Goal: Information Seeking & Learning: Learn about a topic

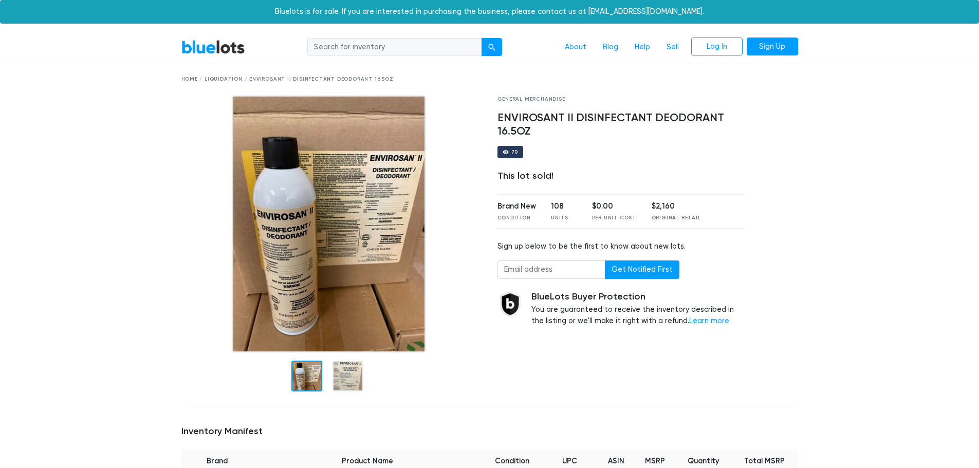
click at [314, 252] on img at bounding box center [328, 224] width 193 height 257
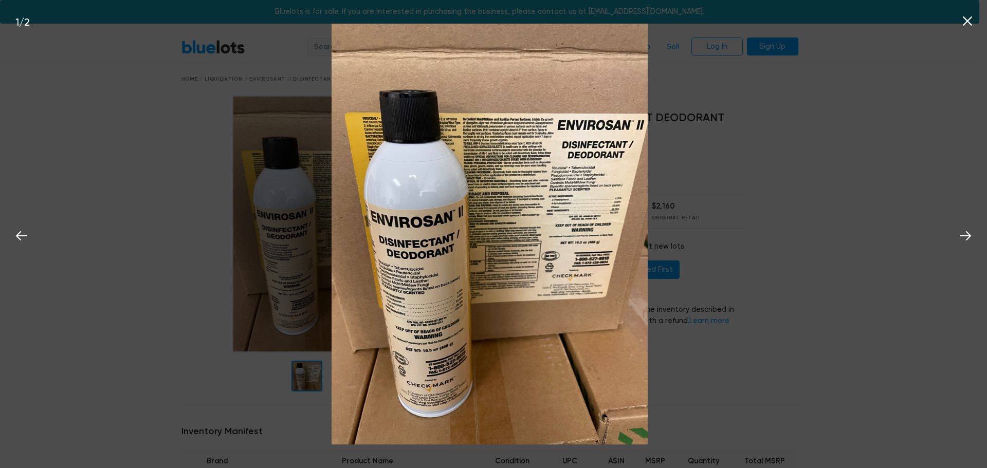
click at [451, 185] on img at bounding box center [490, 234] width 316 height 421
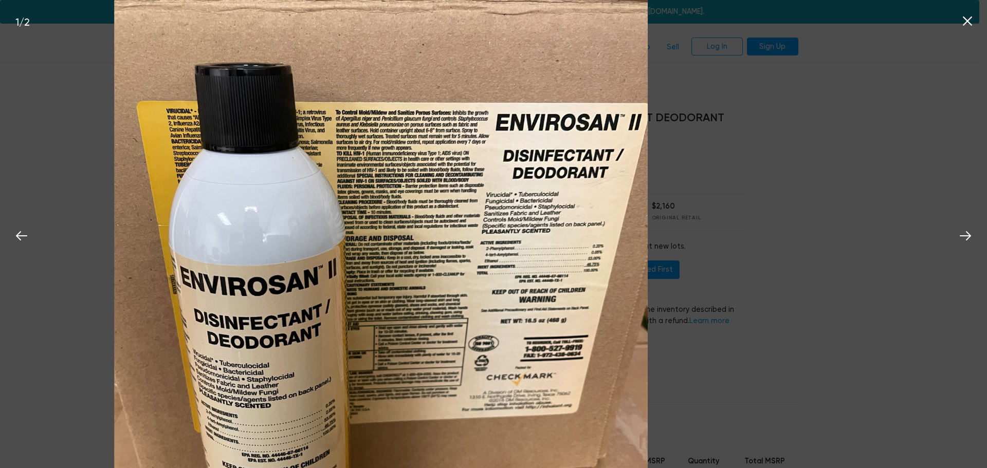
click at [761, 72] on div "1 / 2" at bounding box center [493, 234] width 987 height 468
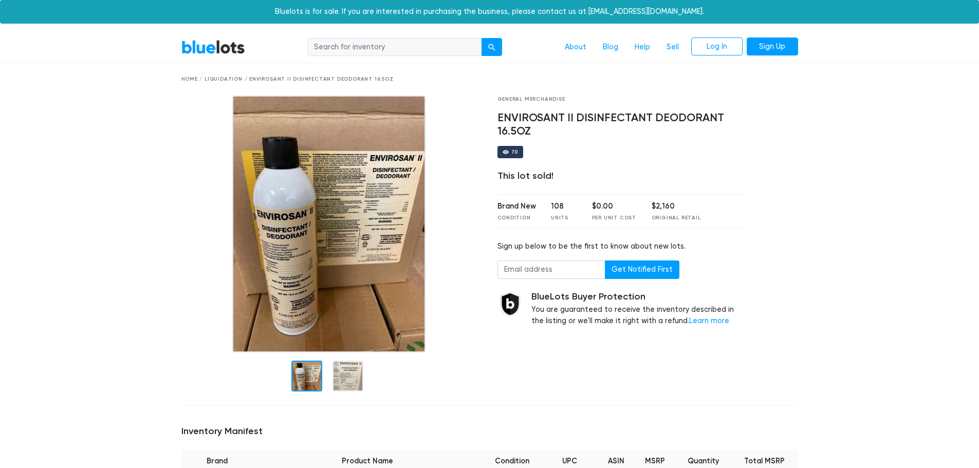
click at [285, 261] on img at bounding box center [328, 224] width 193 height 257
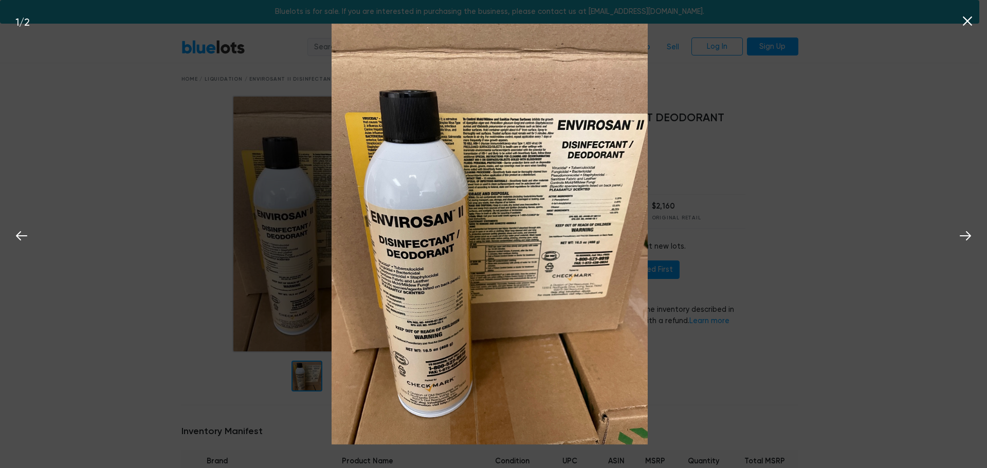
click at [447, 294] on img at bounding box center [490, 234] width 316 height 421
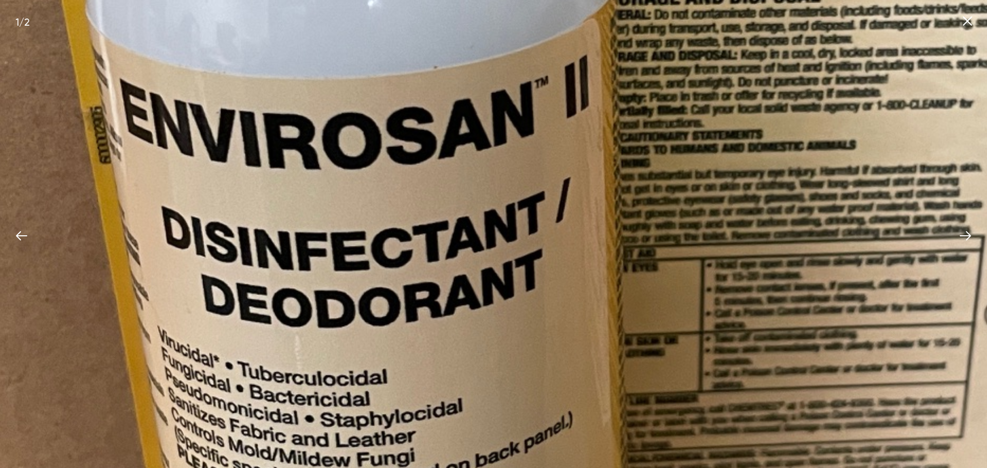
drag, startPoint x: 373, startPoint y: 222, endPoint x: 310, endPoint y: 350, distance: 142.5
click at [442, 432] on img at bounding box center [722, 199] width 1600 height 2133
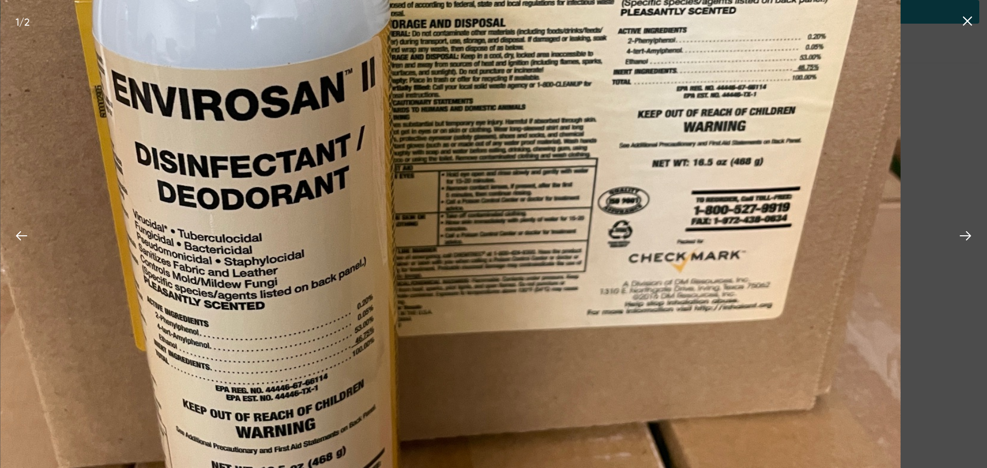
click at [597, 132] on img at bounding box center [451, 138] width 900 height 1200
click at [957, 160] on div "1 / 2" at bounding box center [493, 234] width 987 height 468
